Goal: Navigation & Orientation: Understand site structure

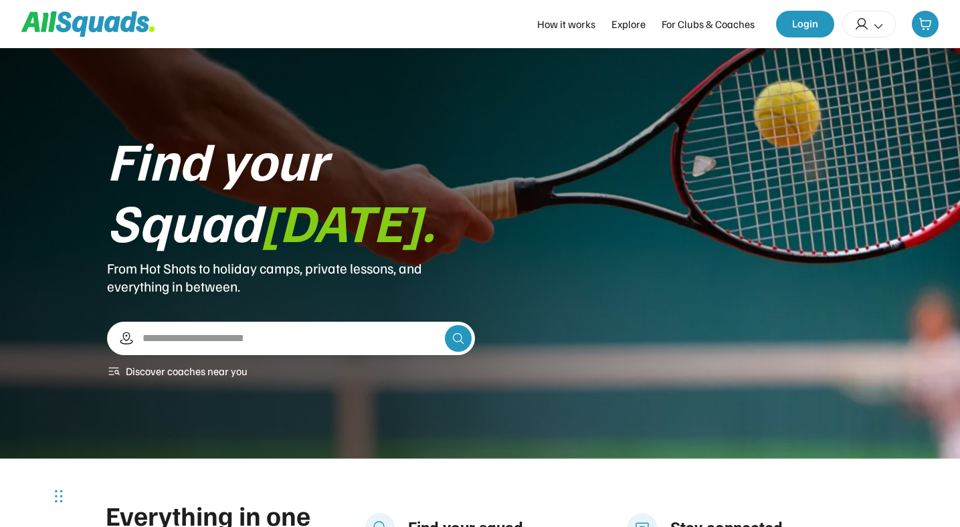
click at [442, 236] on div "Find your Squad [DATE]." at bounding box center [291, 189] width 368 height 123
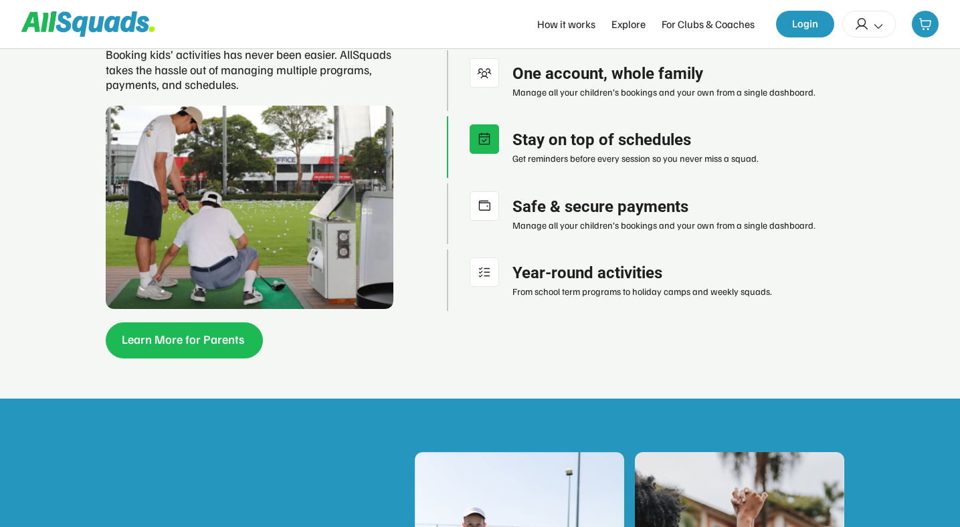
scroll to position [1262, 0]
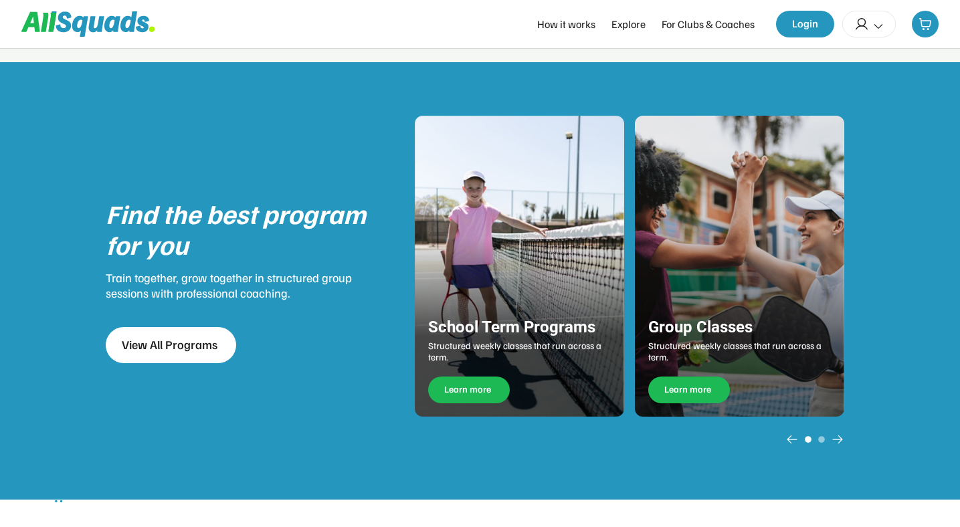
scroll to position [1600, 0]
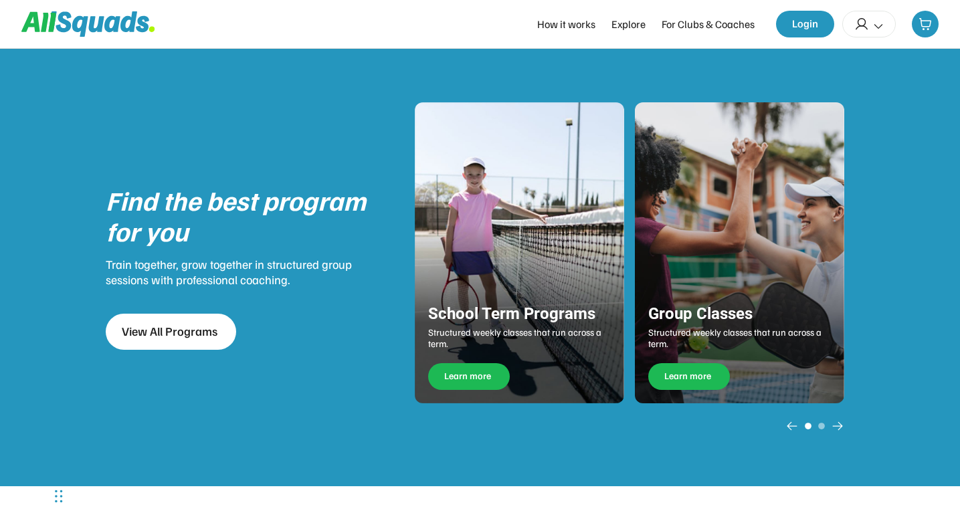
click at [308, 405] on div "Find the best program for you Train together, grow together in structured group…" at bounding box center [480, 268] width 749 height 438
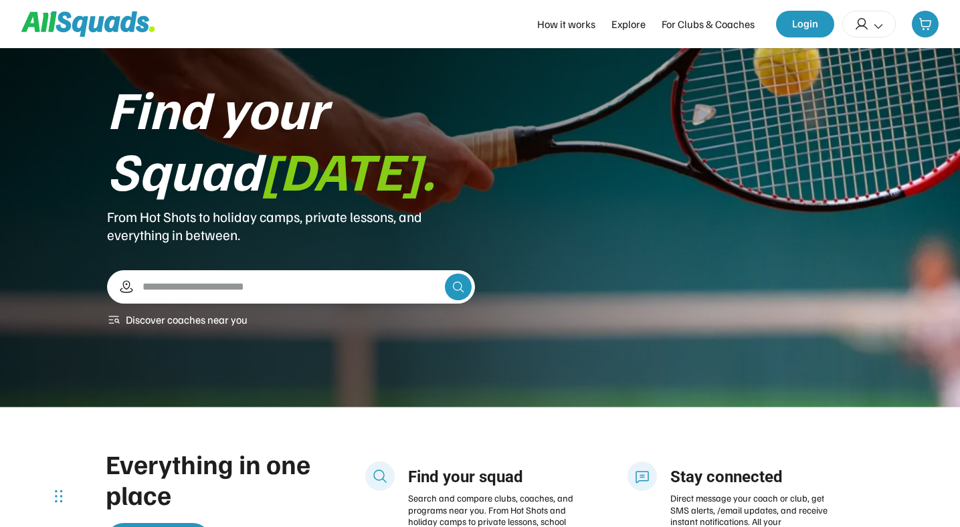
scroll to position [0, 0]
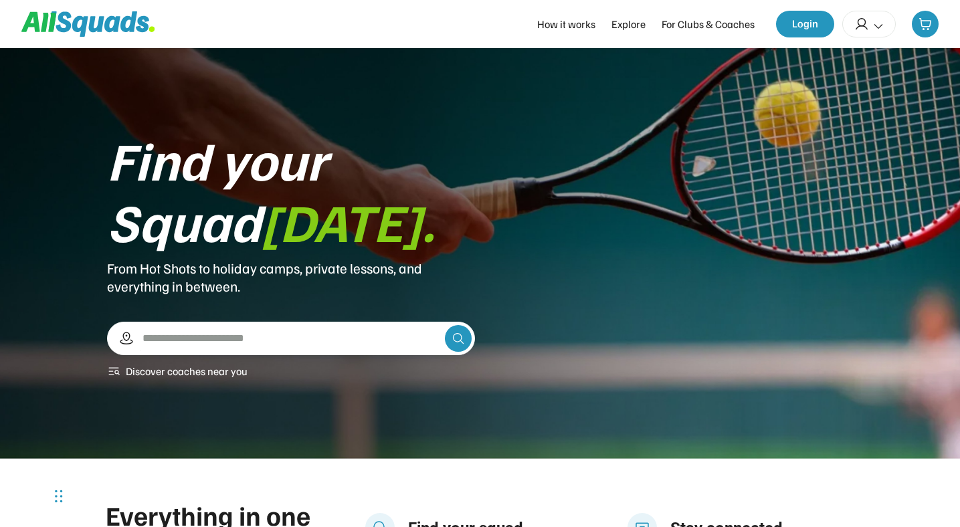
click at [659, 230] on div "Find your Squad [DATE]. From Hot Shots to holiday camps, private lessons, and e…" at bounding box center [480, 253] width 746 height 251
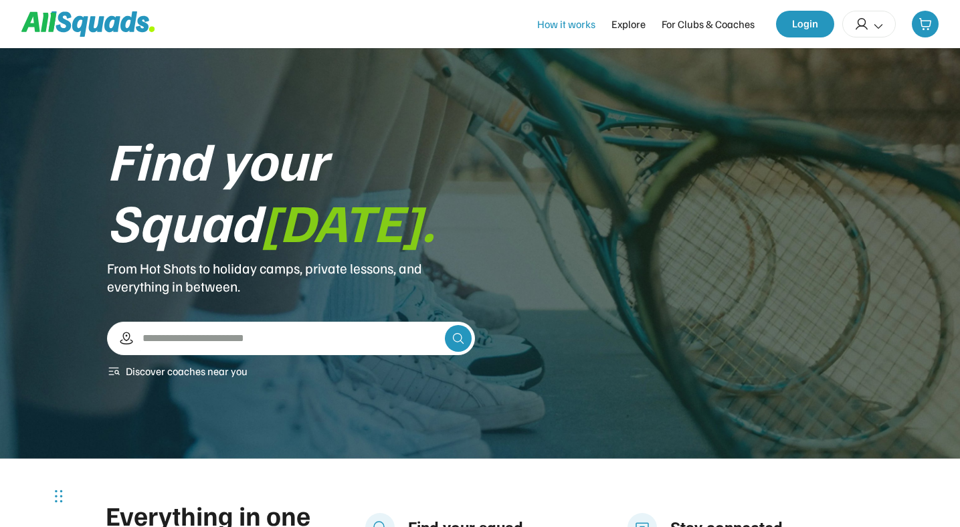
click at [558, 29] on div "How it works" at bounding box center [566, 24] width 58 height 16
click at [442, 165] on div "Find your Squad [DATE]." at bounding box center [291, 189] width 368 height 123
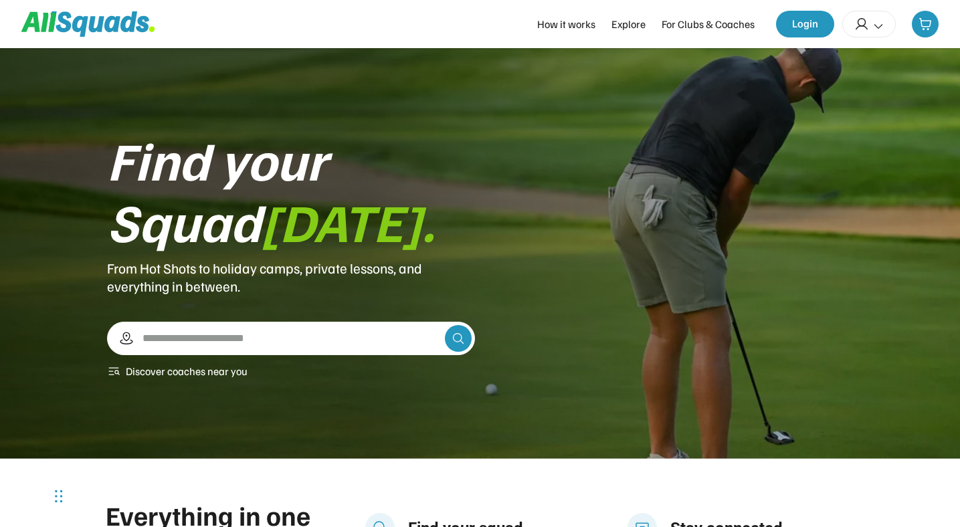
click at [325, 344] on input "input" at bounding box center [290, 338] width 300 height 24
click at [580, 268] on div "Find your Squad [DATE]. From Hot Shots to holiday camps, private lessons, and e…" at bounding box center [480, 253] width 746 height 251
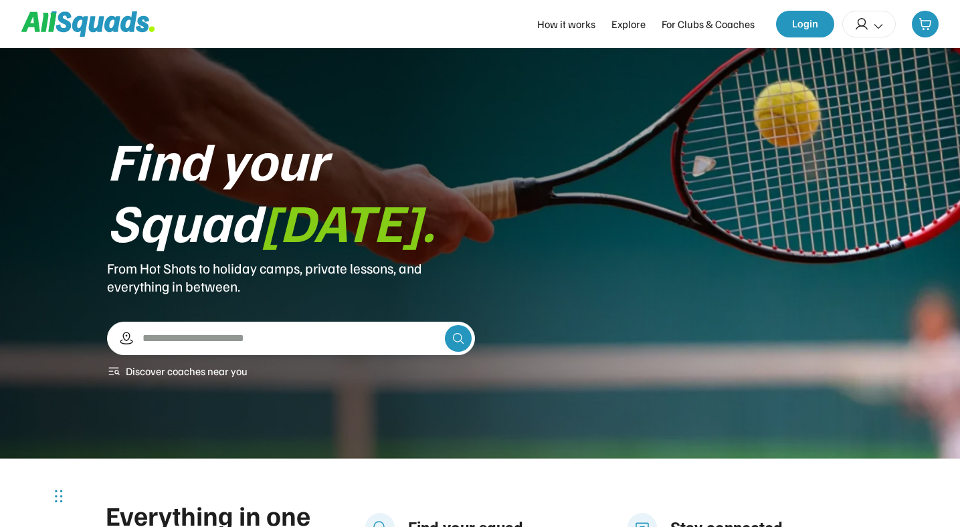
click at [421, 403] on div "Find your Squad [DATE]. From Hot Shots to holiday camps, private lessons, and e…" at bounding box center [480, 253] width 960 height 411
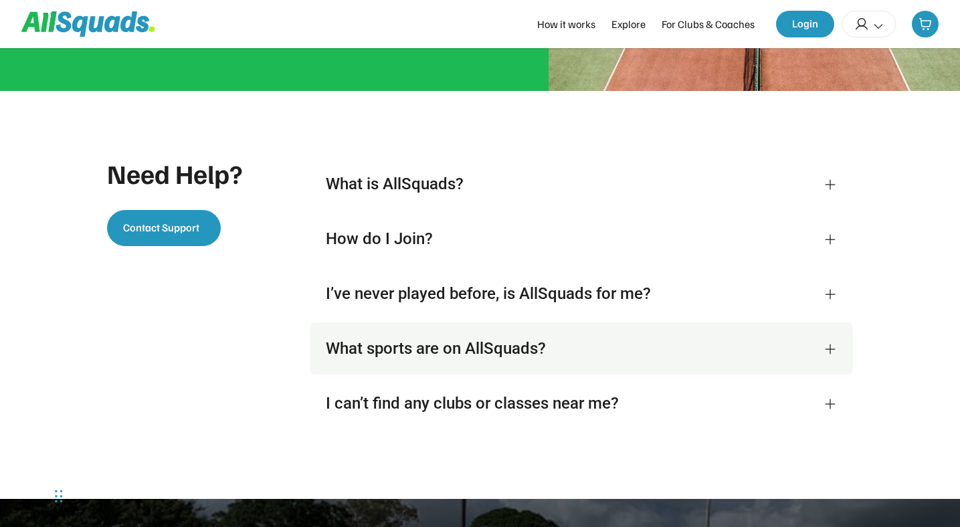
scroll to position [2760, 0]
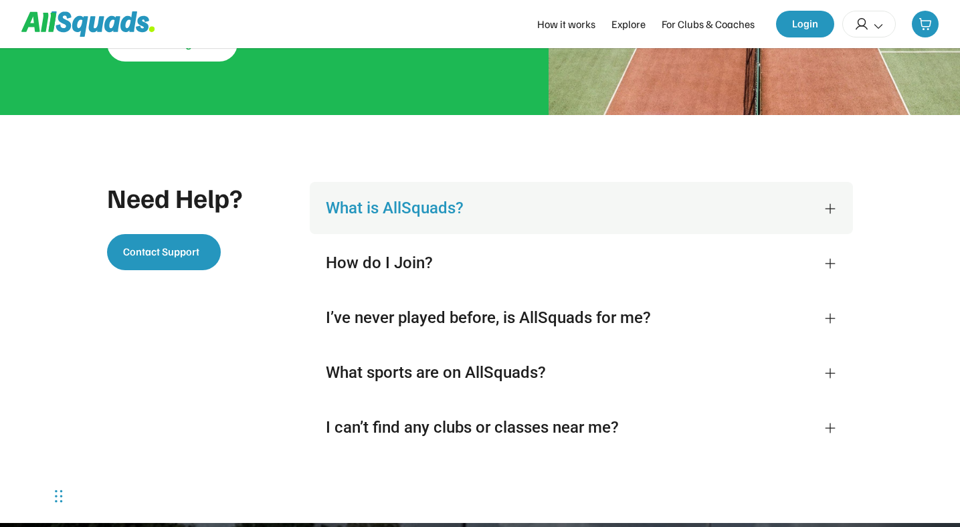
click at [419, 203] on div "What is AllSquads?" at bounding box center [567, 208] width 482 height 20
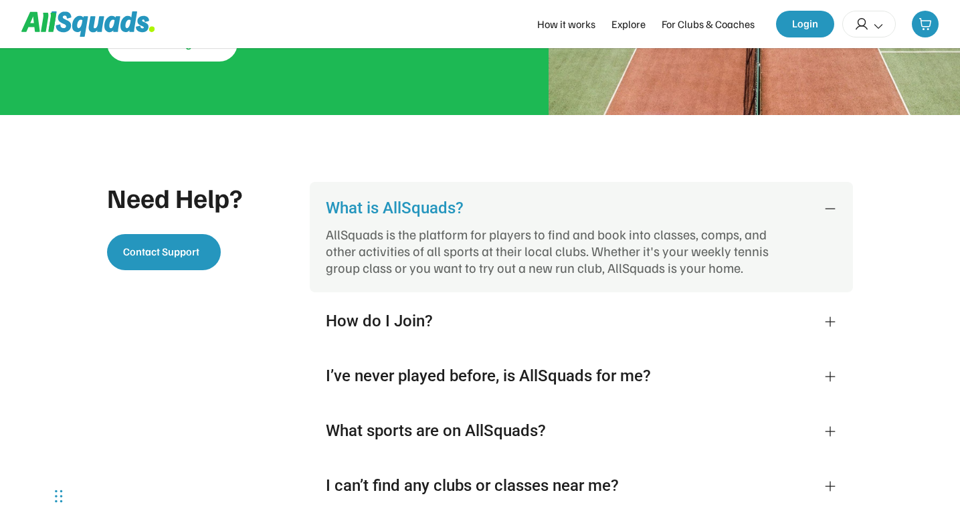
click at [415, 209] on div "What is AllSquads?" at bounding box center [567, 208] width 482 height 20
